Goal: Navigation & Orientation: Find specific page/section

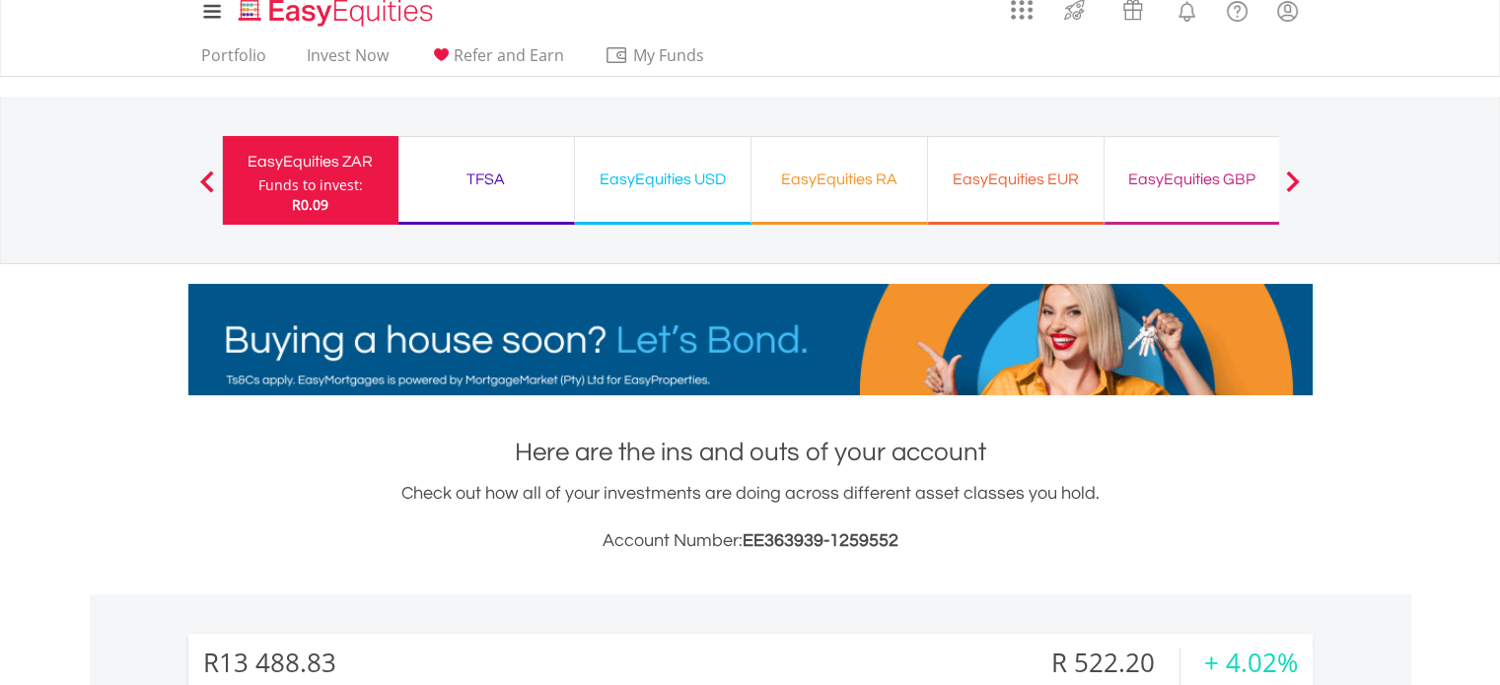
scroll to position [189, 375]
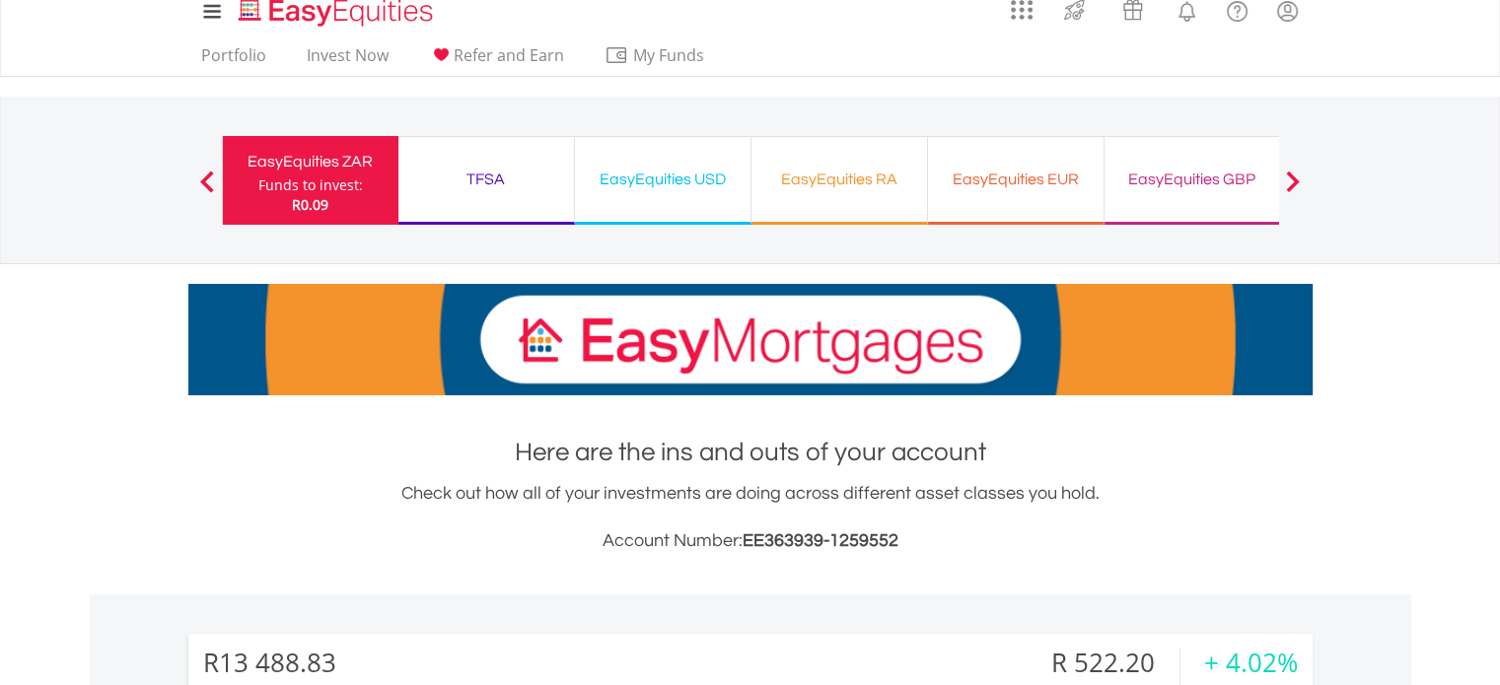
click at [640, 171] on div "EasyEquities USD" at bounding box center [663, 180] width 152 height 28
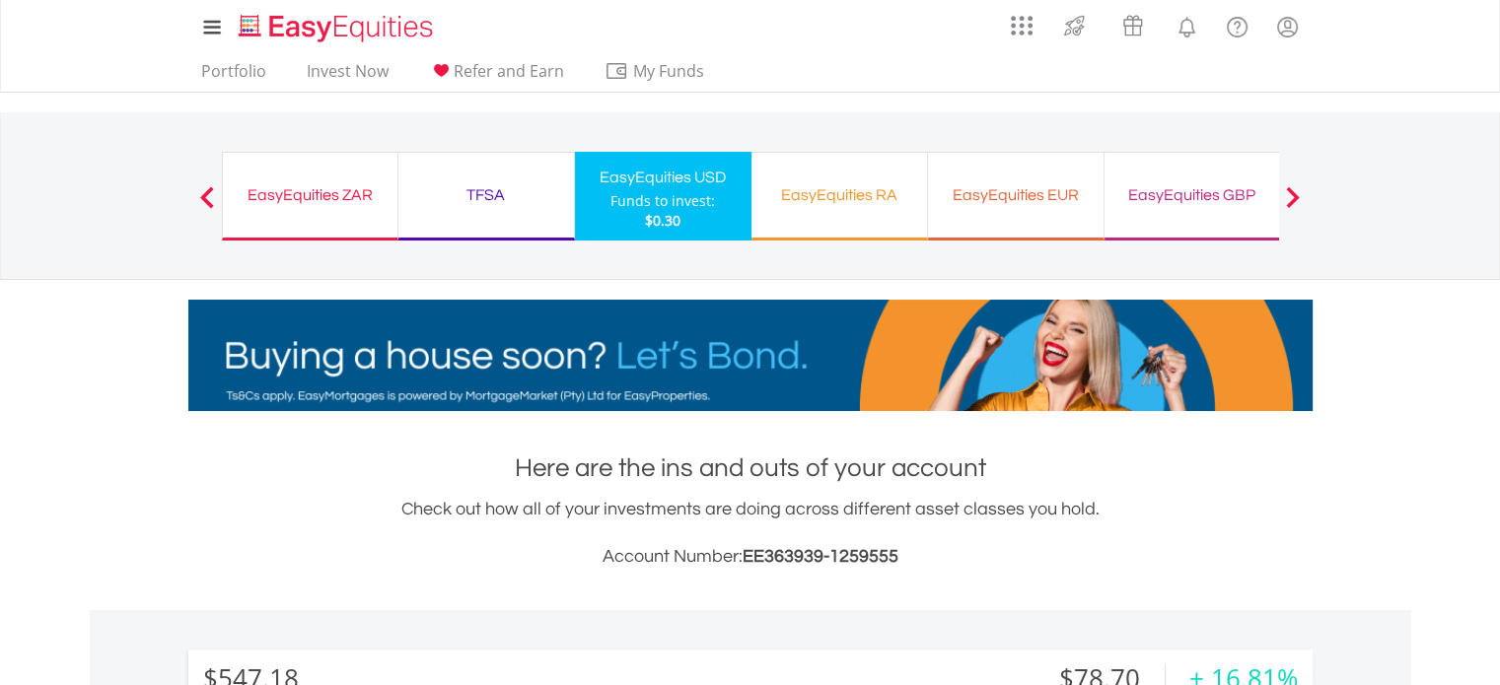
click at [323, 181] on div "EasyEquities ZAR" at bounding box center [310, 195] width 151 height 28
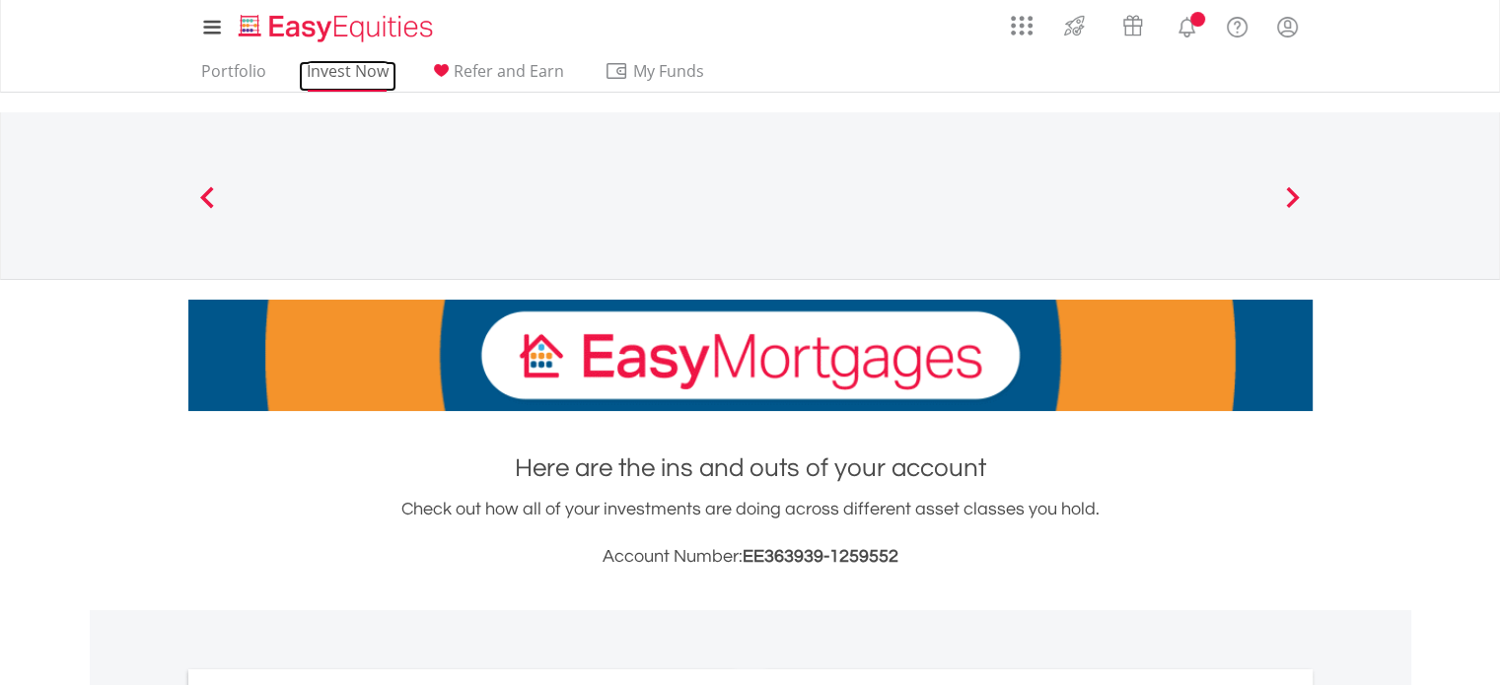
click at [365, 67] on link "Invest Now" at bounding box center [348, 76] width 98 height 31
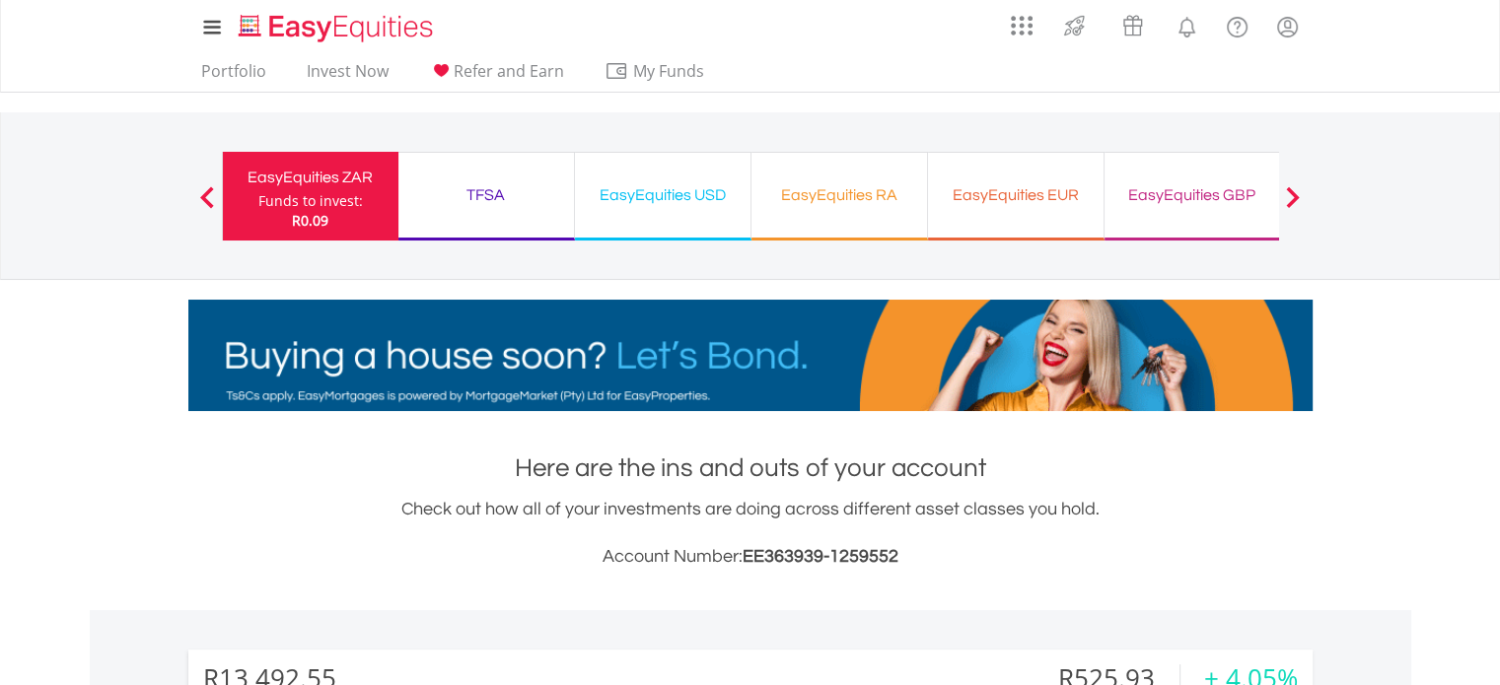
scroll to position [189, 375]
